Goal: Check status: Check status

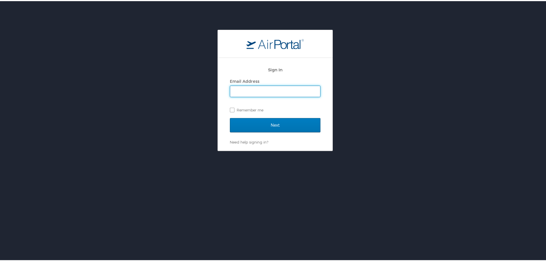
type input "alice.tardani@cbtravel.com"
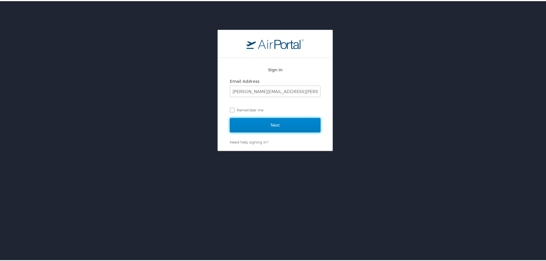
click at [270, 128] on input "Next" at bounding box center [275, 124] width 90 height 14
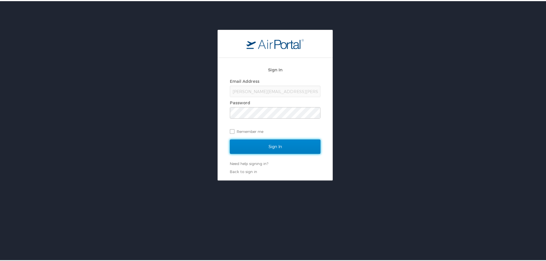
click at [270, 142] on input "Sign In" at bounding box center [275, 145] width 90 height 14
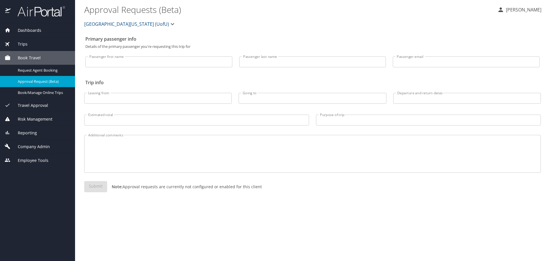
click at [29, 133] on span "Reporting" at bounding box center [24, 133] width 26 height 6
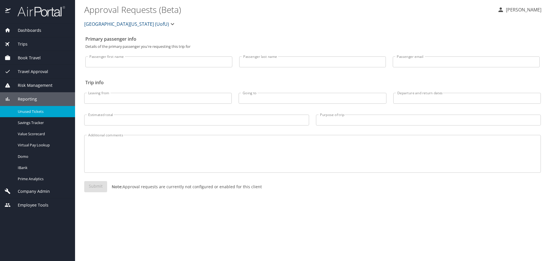
click at [32, 115] on div "Unused Tickets" at bounding box center [38, 111] width 66 height 7
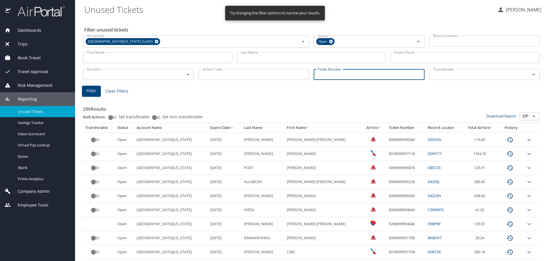
click at [336, 74] on input "Ticket Number" at bounding box center [369, 74] width 111 height 11
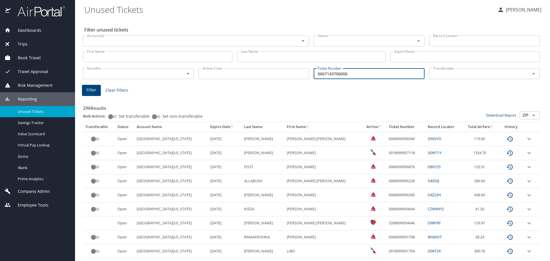
type input "0067143706006"
click at [95, 93] on span "Filter" at bounding box center [91, 89] width 10 height 7
